Goal: Transaction & Acquisition: Register for event/course

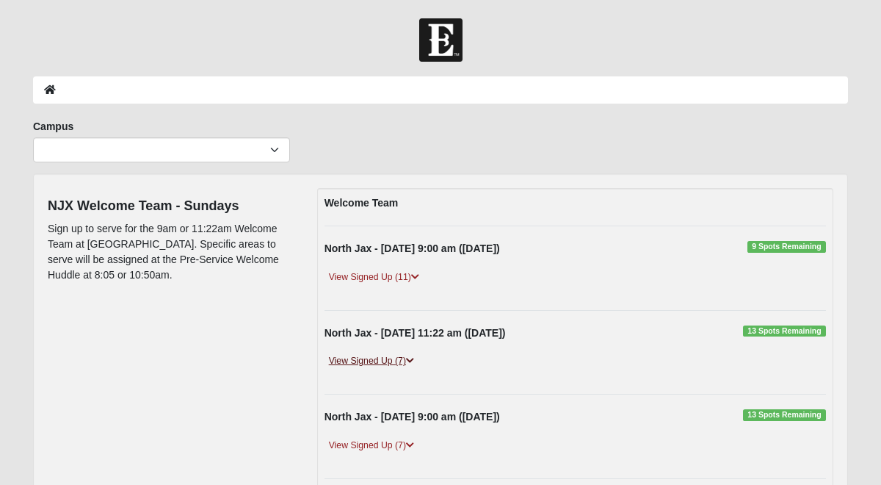
click at [368, 358] on link "View Signed Up (7)" at bounding box center [372, 360] width 94 height 15
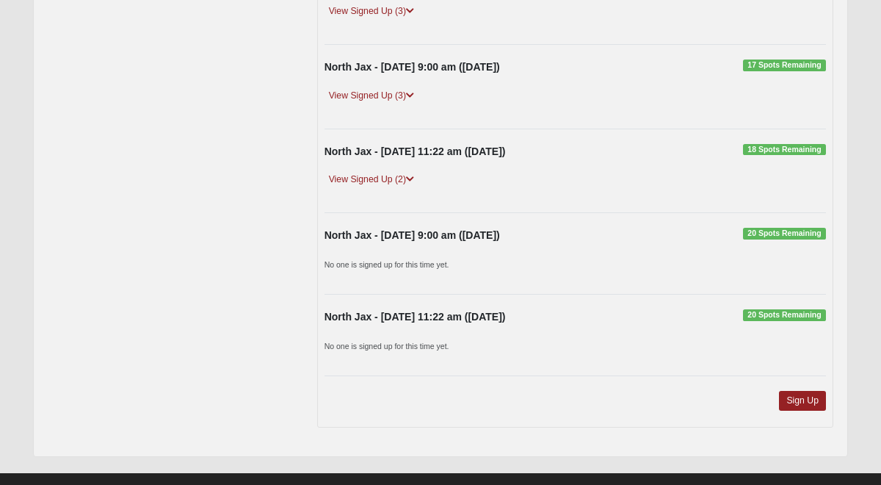
scroll to position [674, 0]
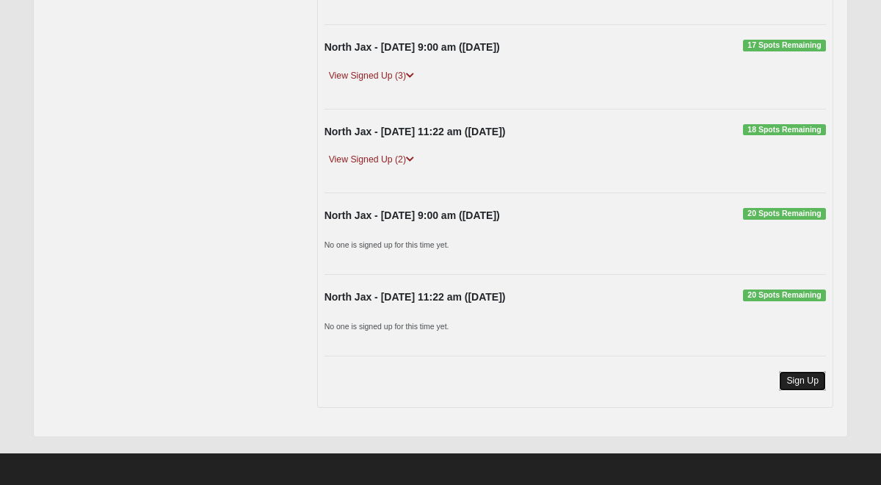
click at [798, 391] on link "Sign Up" at bounding box center [802, 381] width 47 height 20
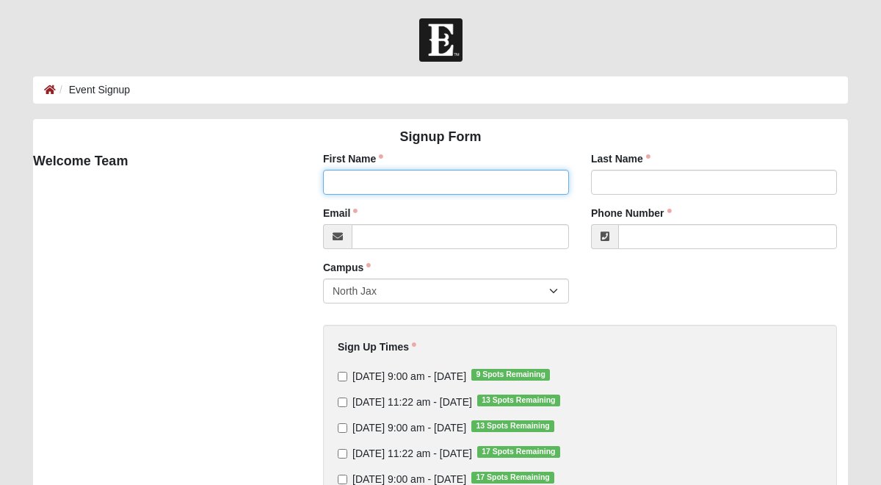
click at [425, 190] on input "First Name" at bounding box center [446, 182] width 246 height 25
type input "Melody"
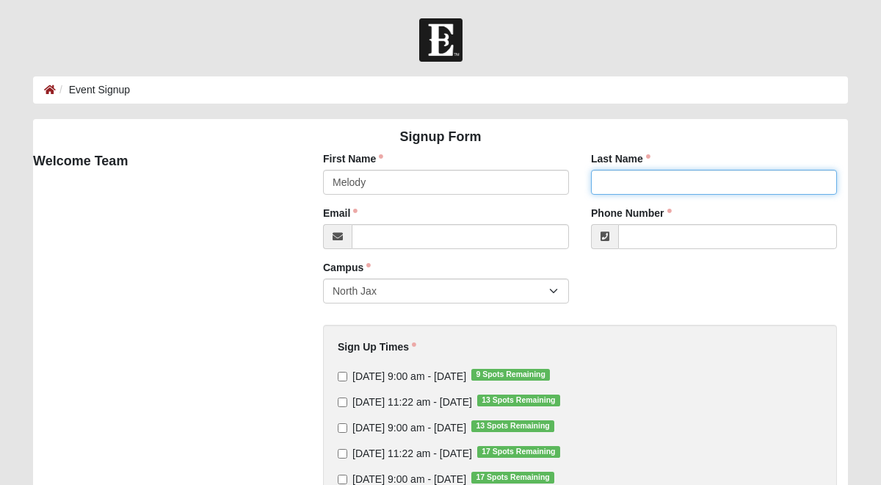
type input "[PERSON_NAME]"
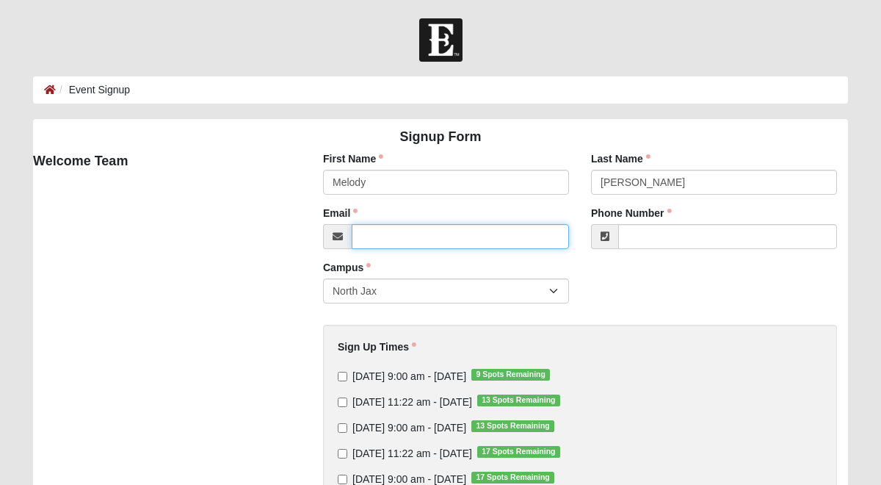
type input "[EMAIL_ADDRESS][DOMAIN_NAME]"
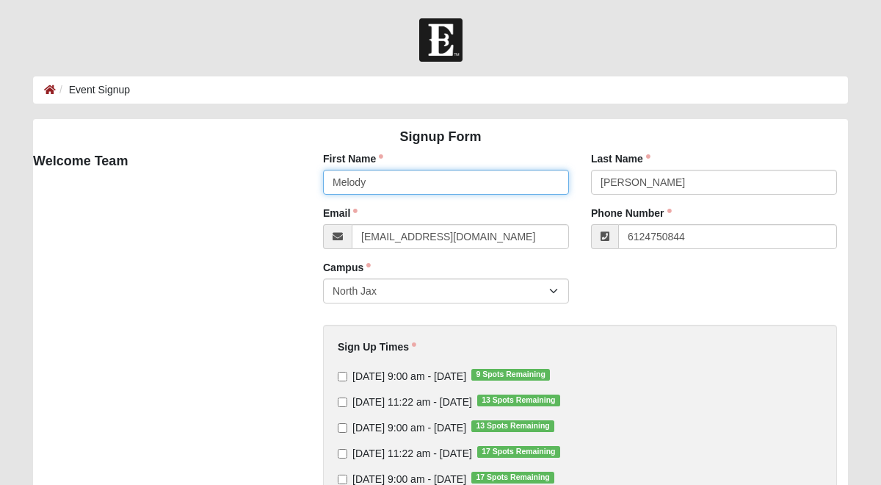
type input "[PHONE_NUMBER]"
click at [343, 400] on input "[DATE] 11:22 am - [DATE] 13 Spots Remaining" at bounding box center [343, 402] width 10 height 10
checkbox input "true"
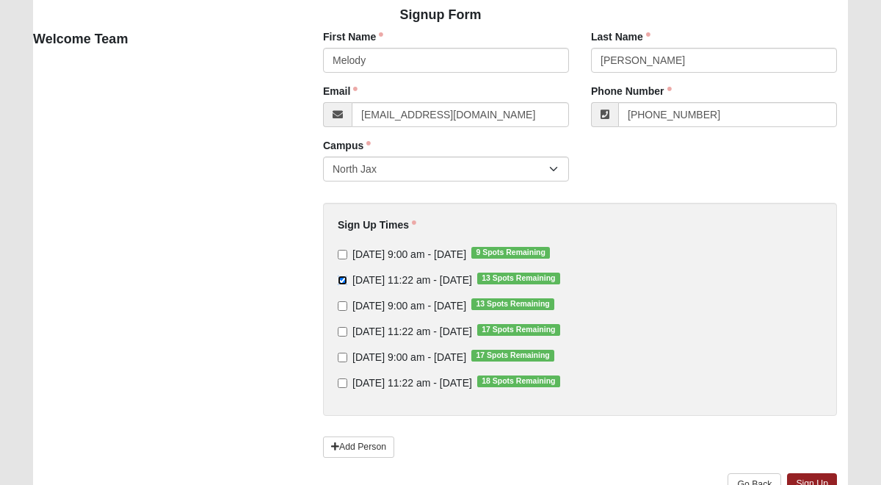
scroll to position [197, 0]
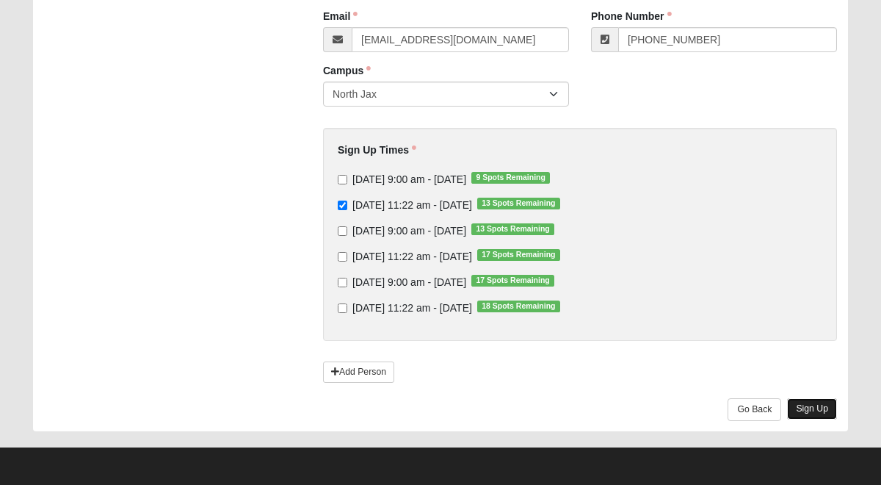
click at [812, 405] on link "Sign Up" at bounding box center [812, 408] width 50 height 21
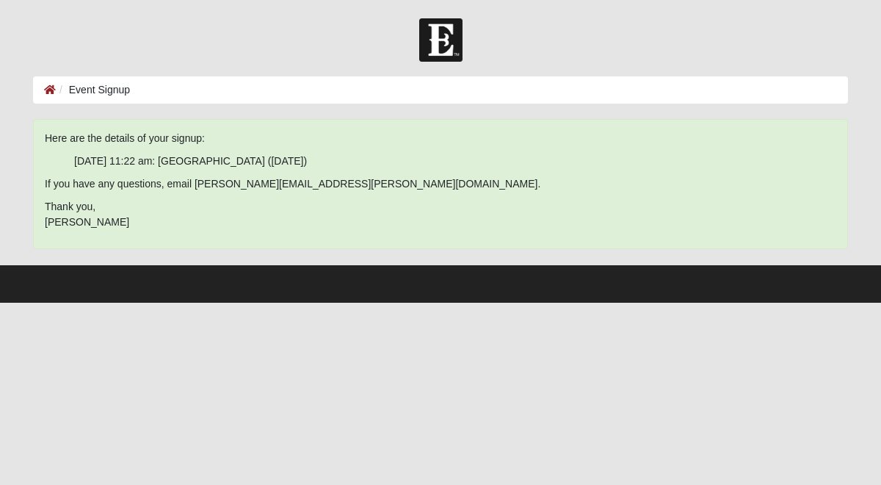
scroll to position [0, 0]
